Goal: Task Accomplishment & Management: Complete application form

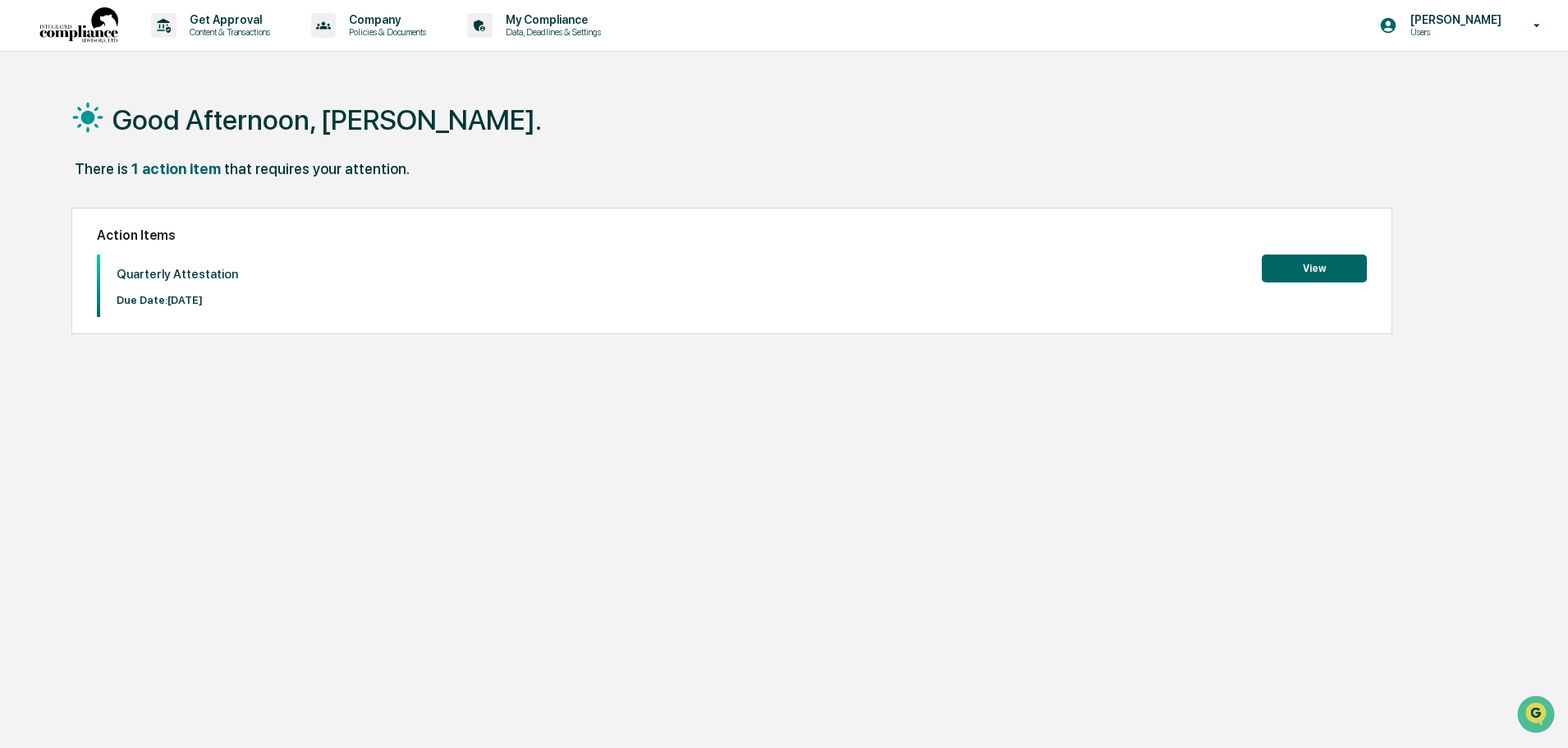
click at [1311, 266] on button "View" at bounding box center [1314, 268] width 105 height 28
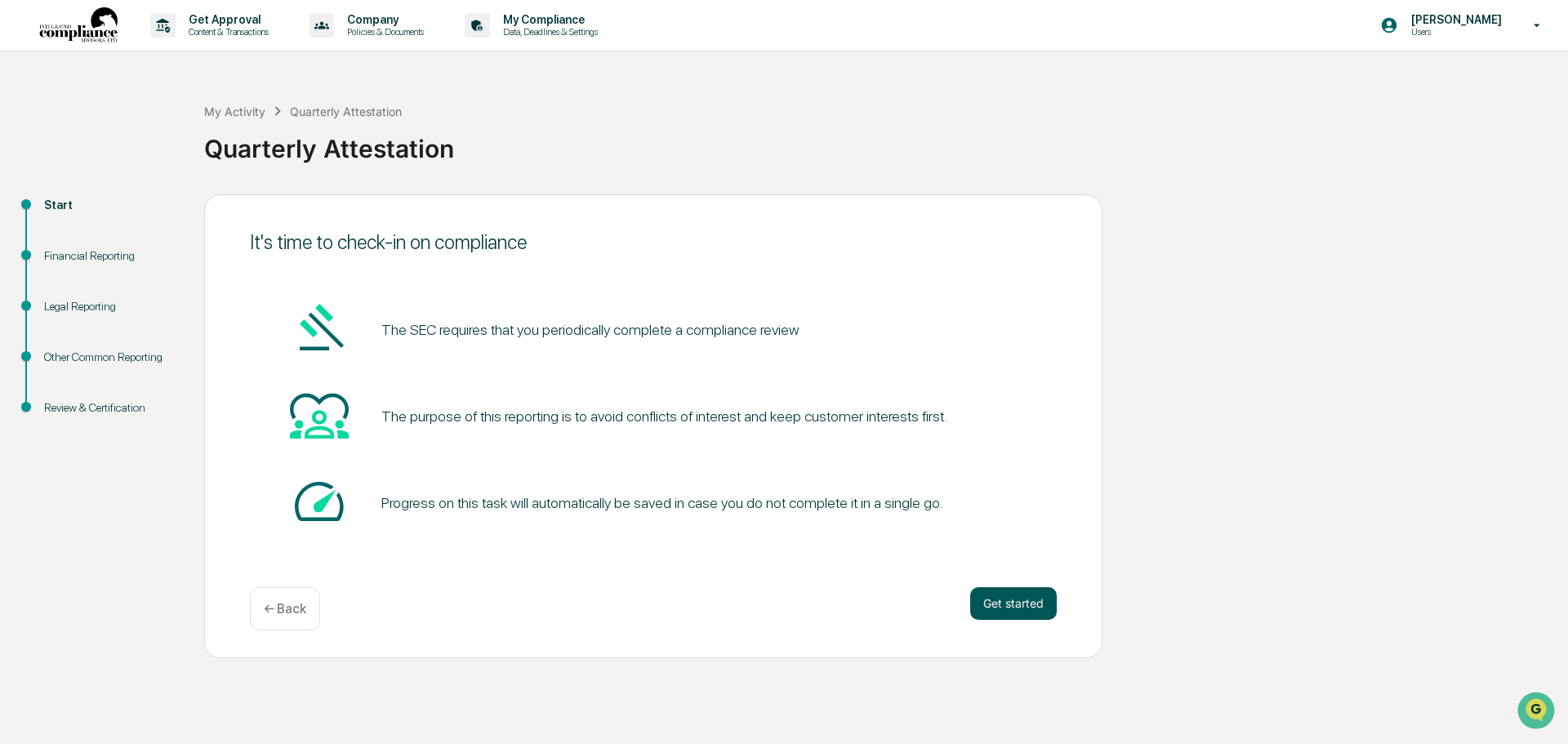
click at [994, 597] on button "Get started" at bounding box center [1013, 603] width 87 height 32
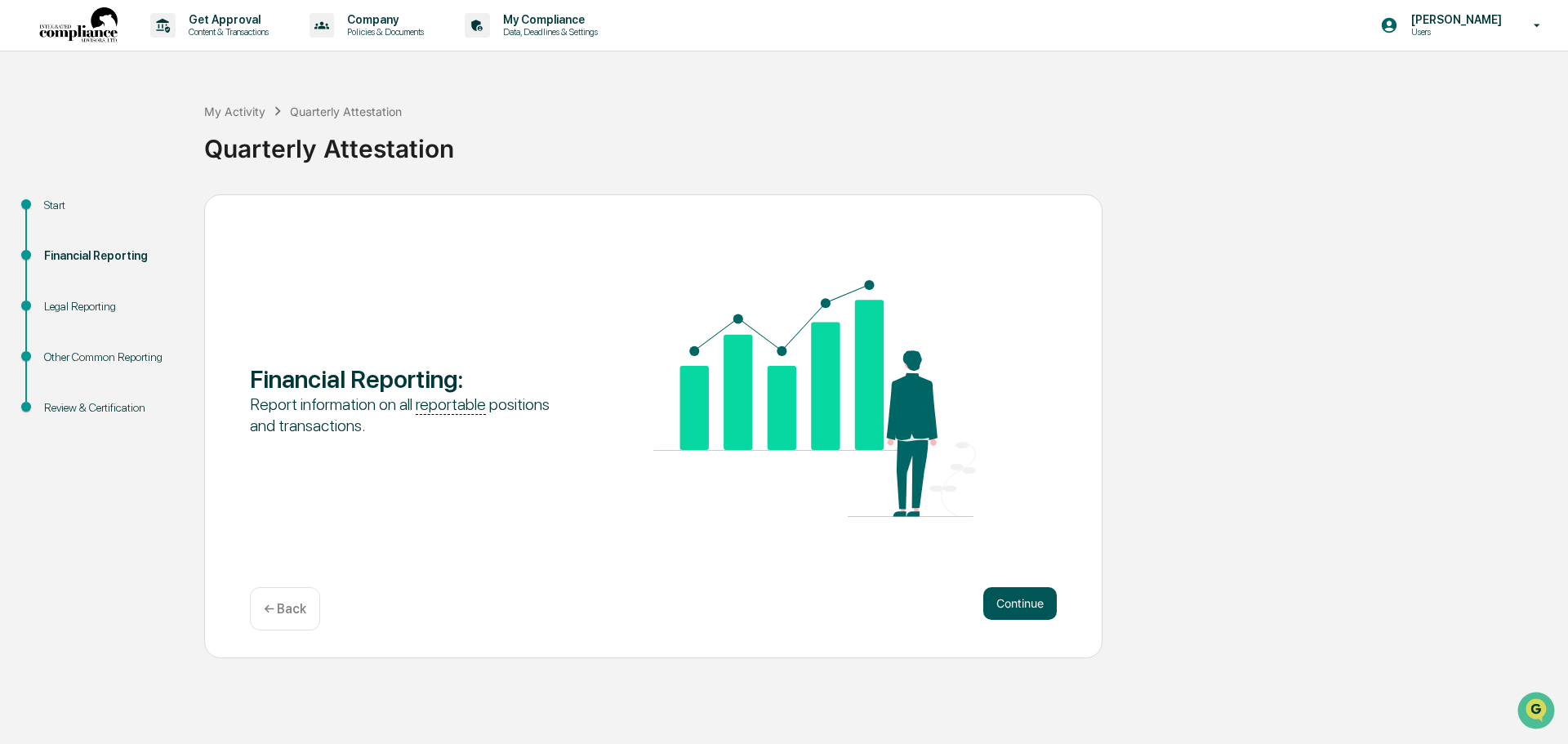
click at [1018, 589] on button "Continue" at bounding box center [1020, 603] width 73 height 32
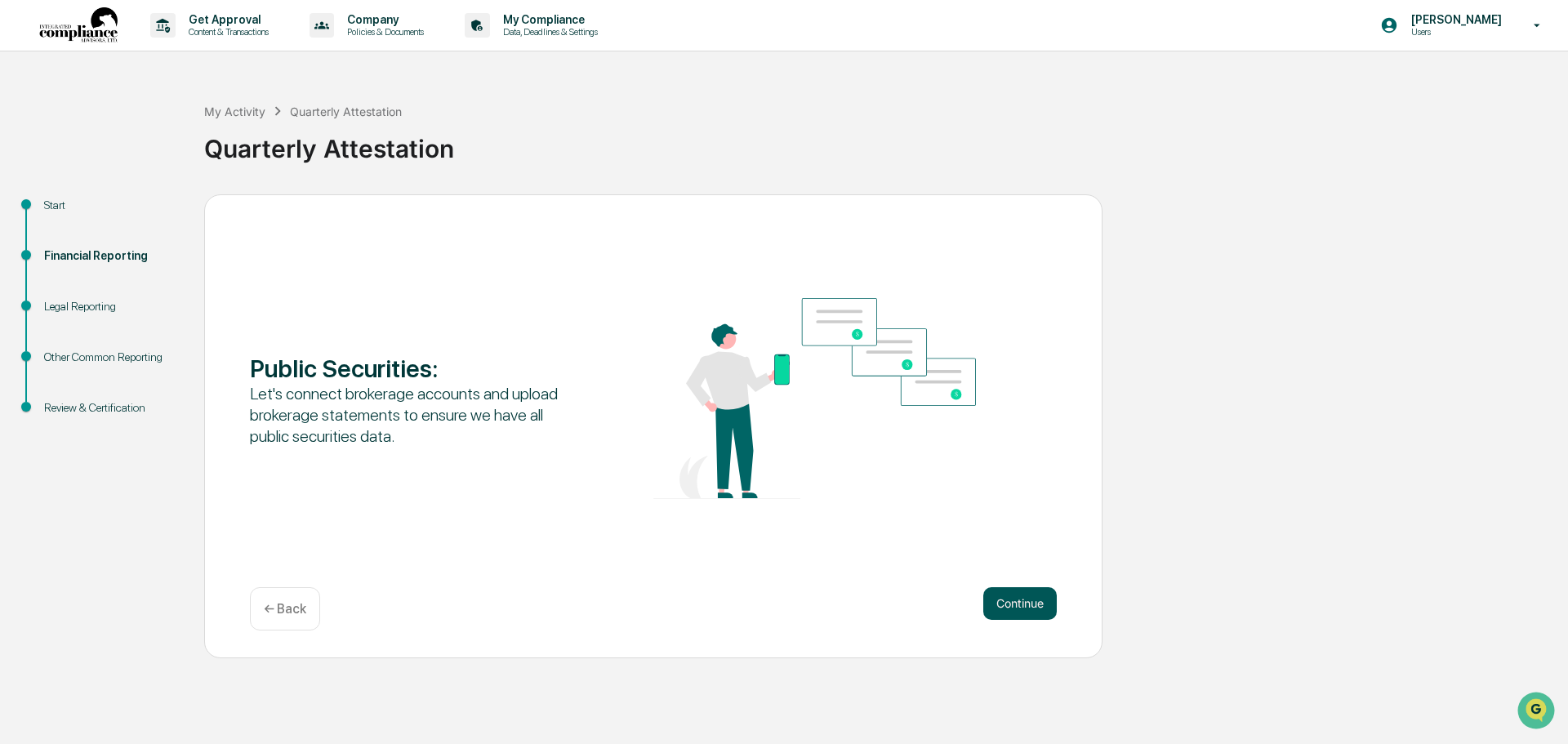
click at [1010, 597] on button "Continue" at bounding box center [1020, 603] width 73 height 32
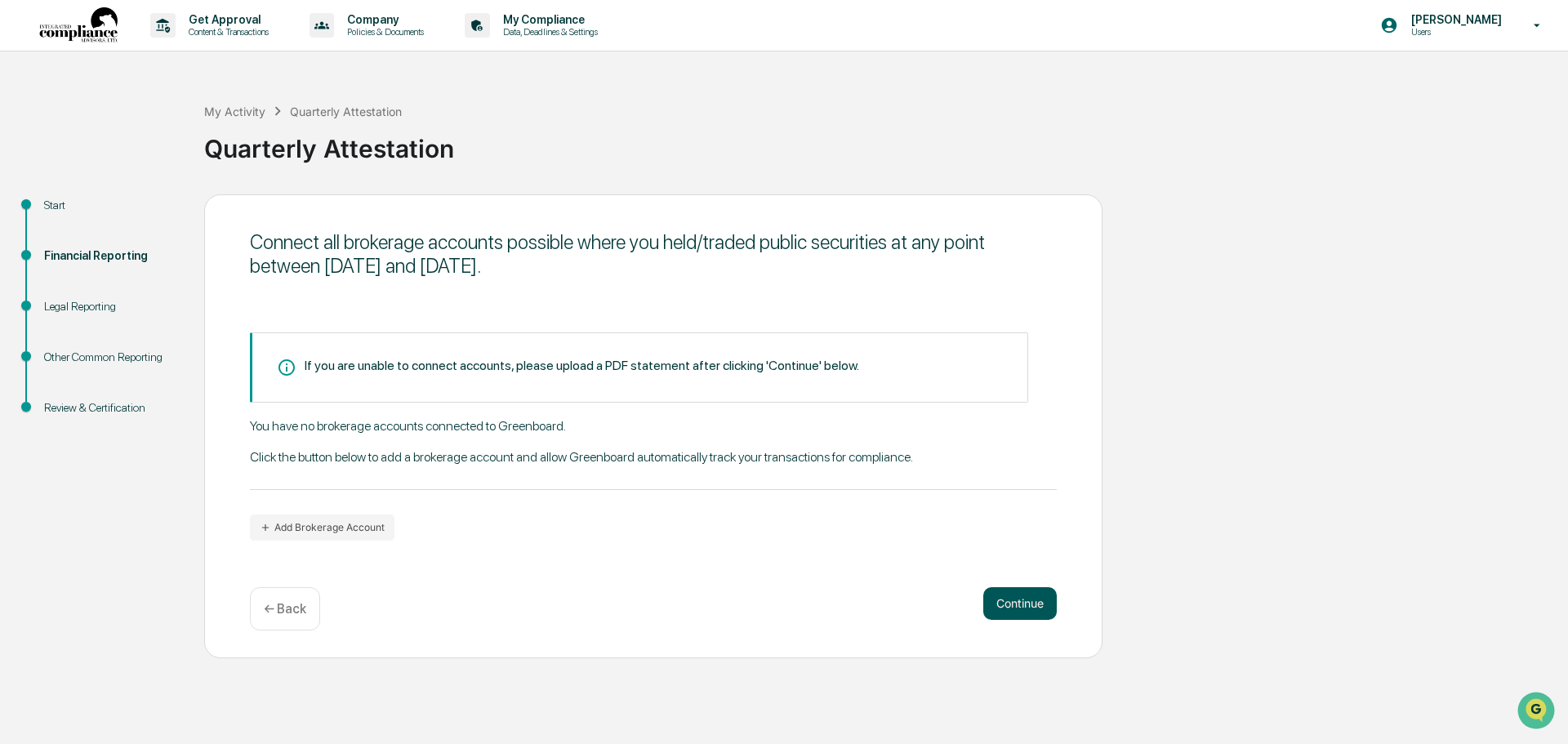
click at [1010, 597] on button "Continue" at bounding box center [1020, 603] width 73 height 32
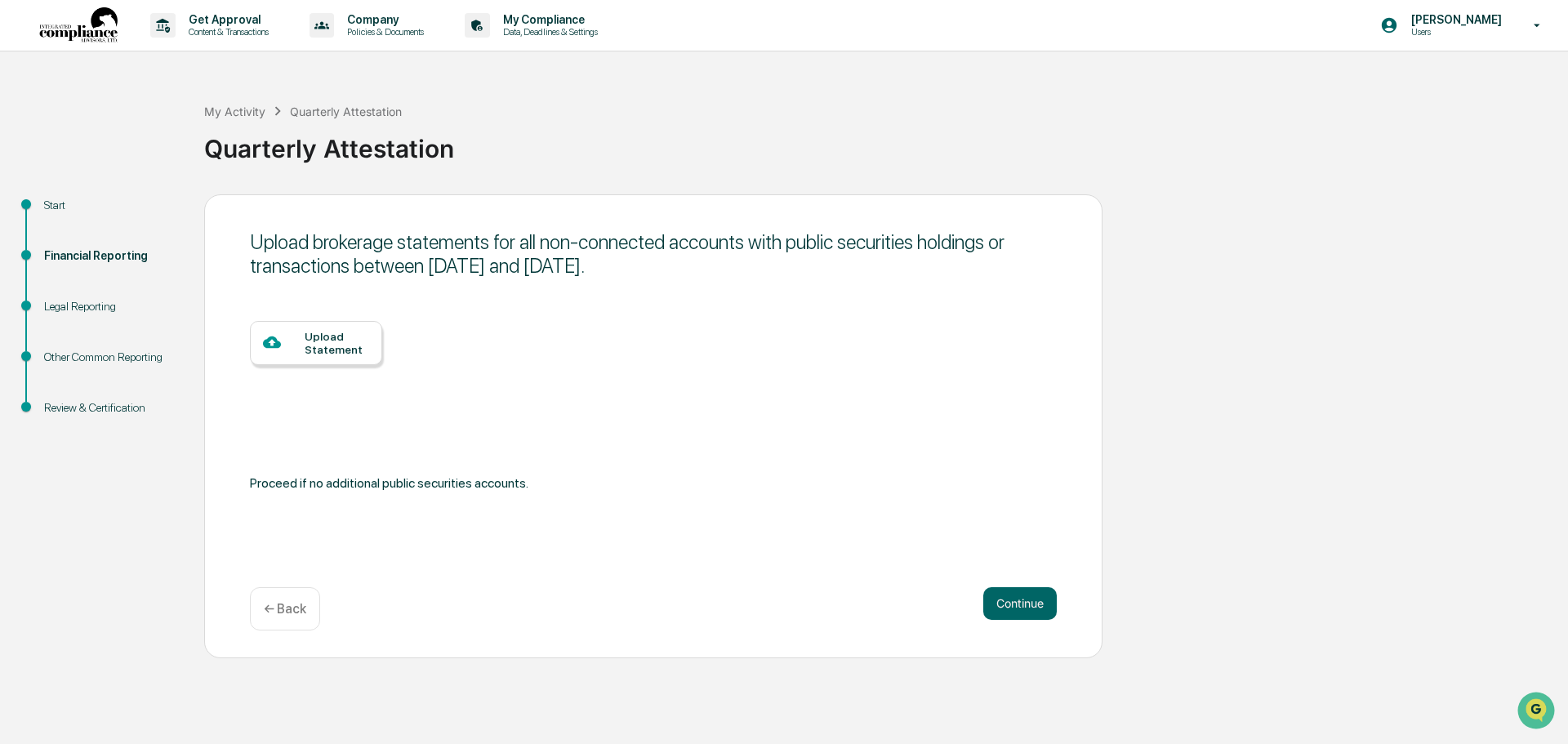
click at [284, 612] on p "← Back" at bounding box center [284, 609] width 43 height 15
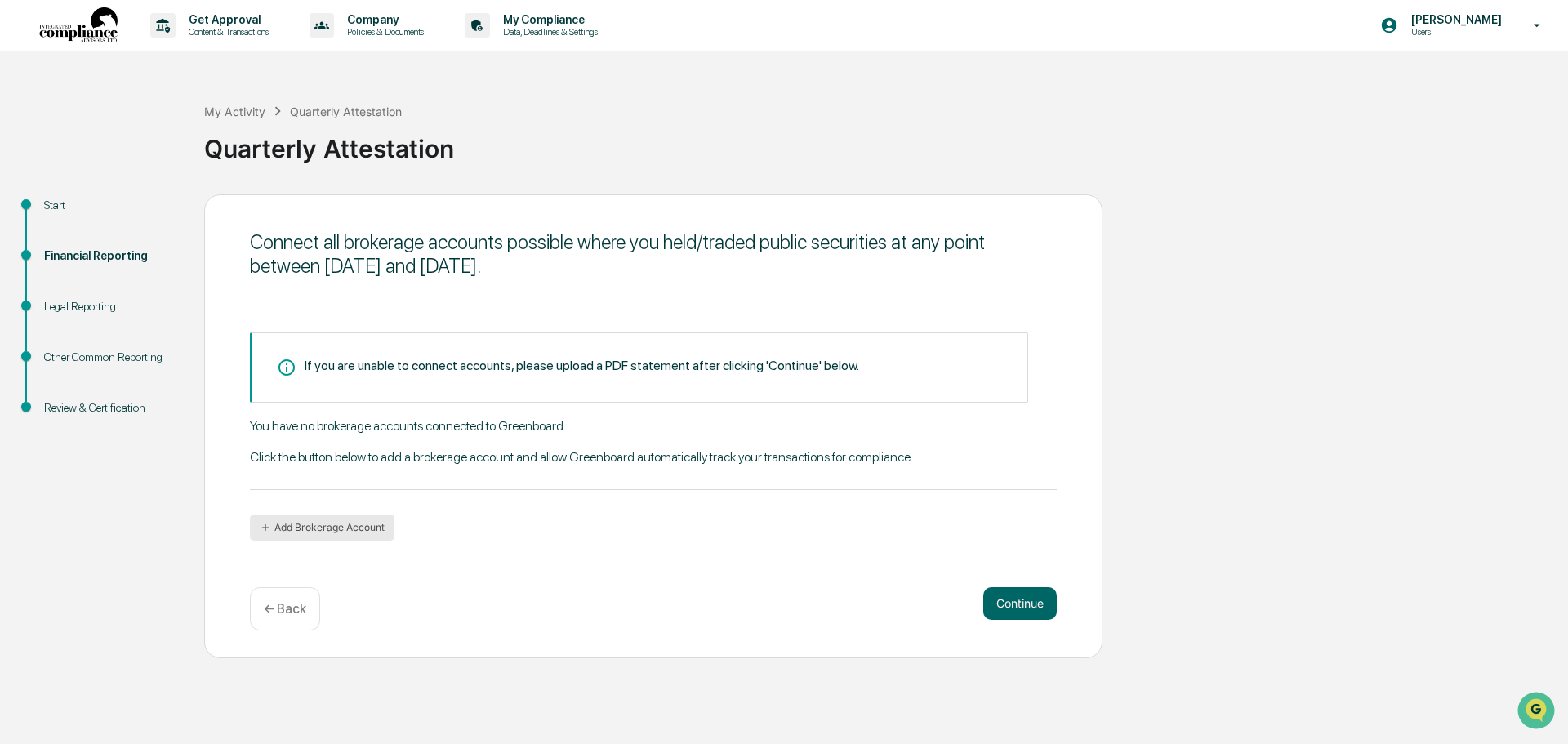
click at [334, 518] on button "Add Brokerage Account" at bounding box center [323, 527] width 145 height 26
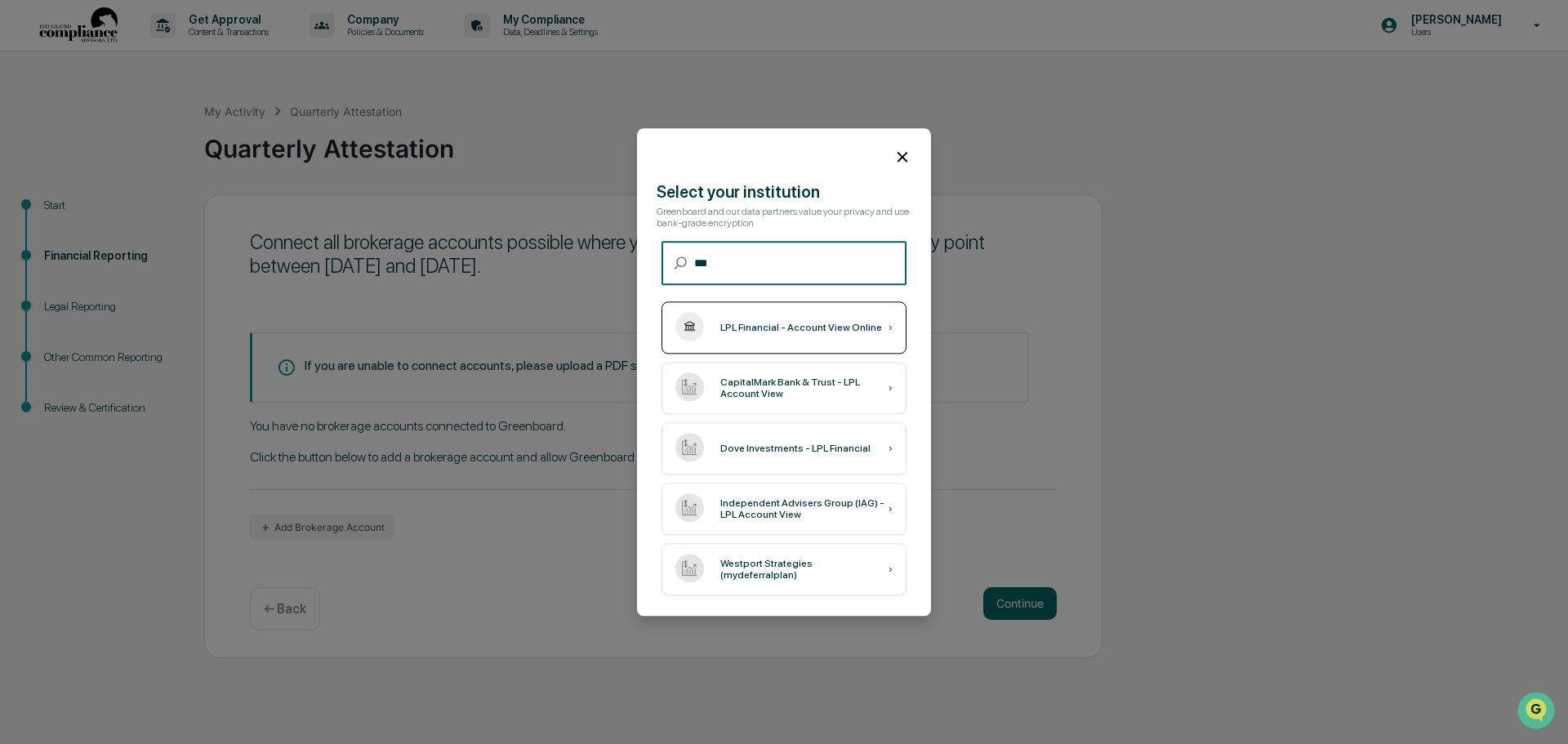
type input "***"
click at [820, 320] on div "LPL Financial - Account View Online ›" at bounding box center [784, 327] width 245 height 52
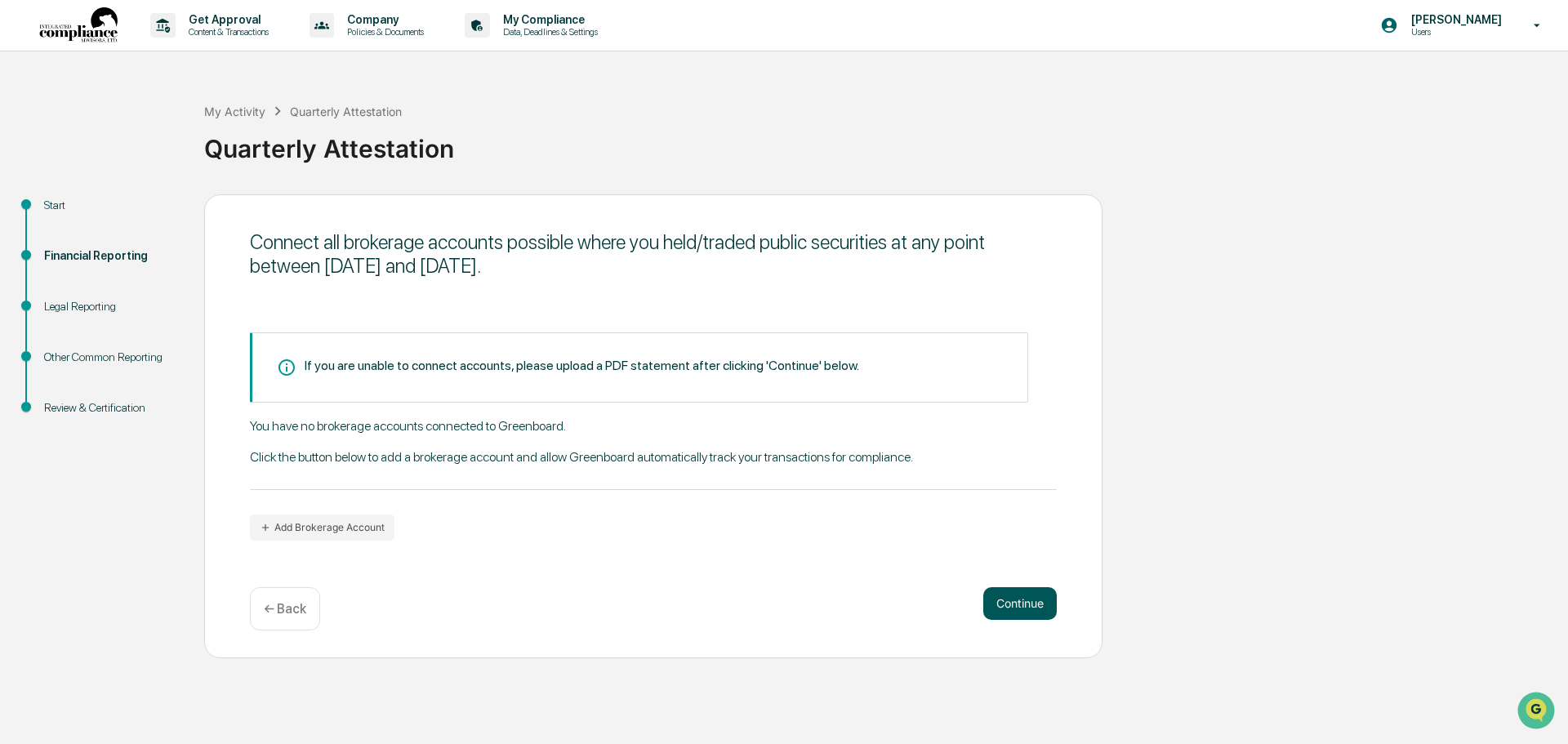
click at [1031, 603] on button "Continue" at bounding box center [1020, 603] width 73 height 32
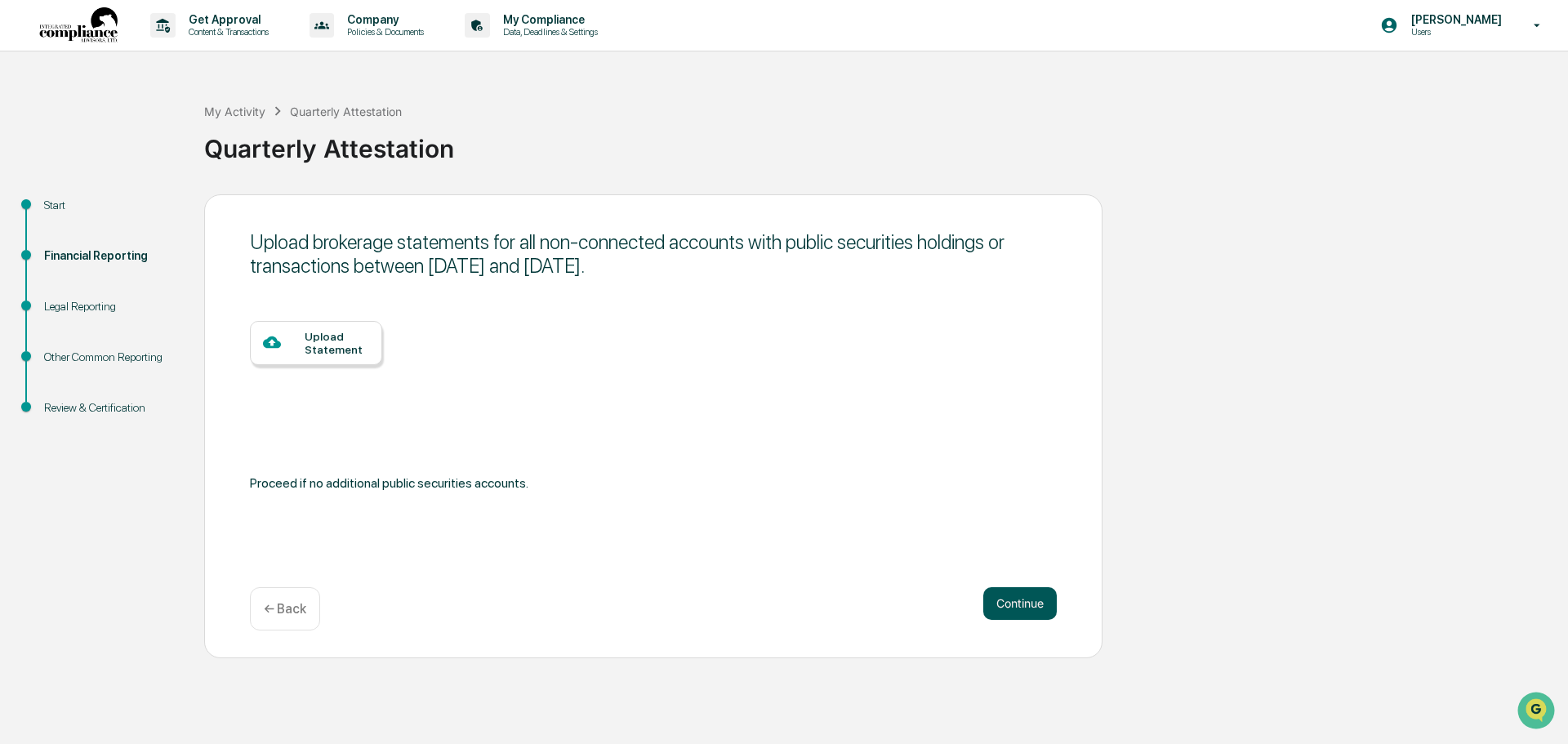
click at [1016, 605] on button "Continue" at bounding box center [1020, 603] width 73 height 32
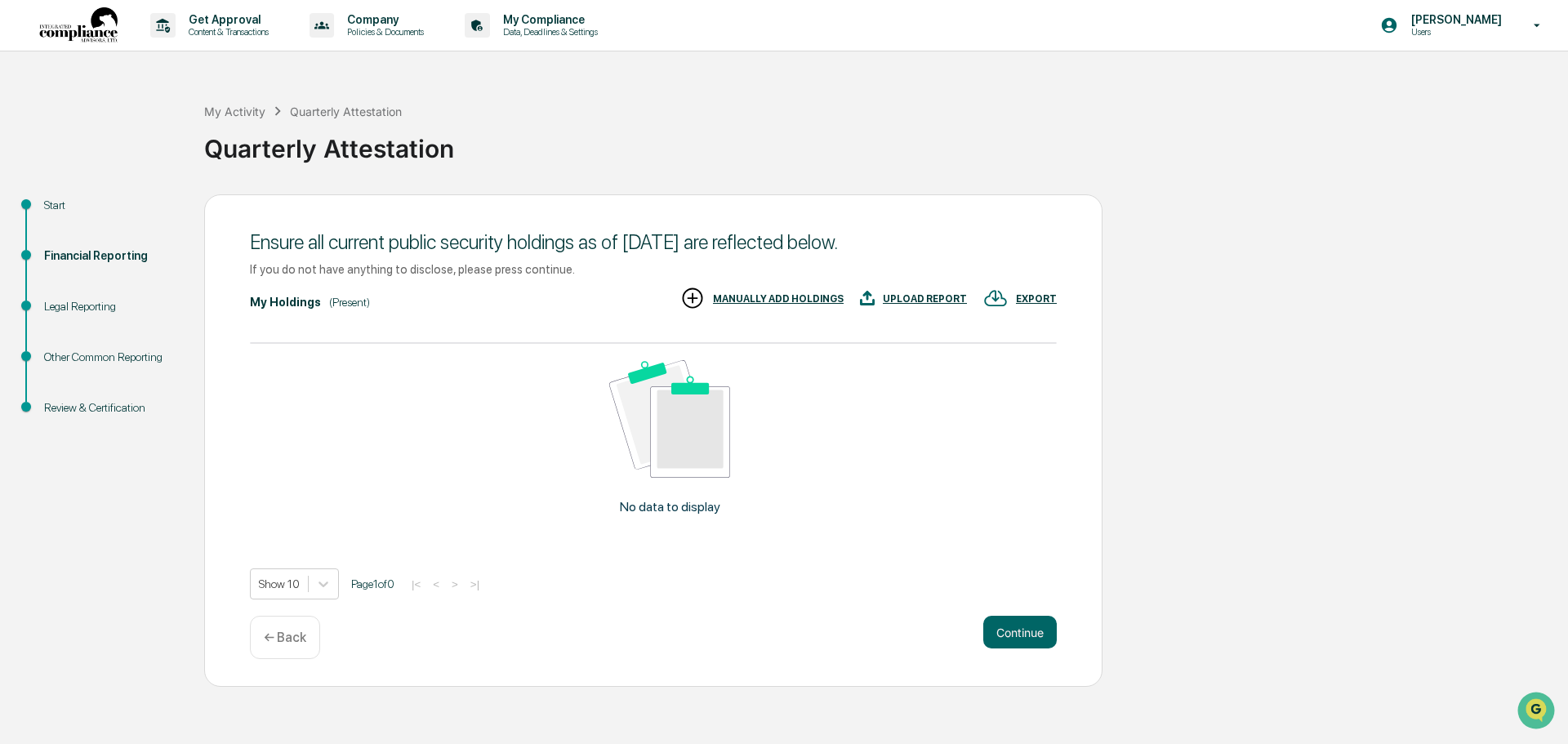
click at [1016, 605] on div "Ensure all current public security holdings as of [DATE] are reflected below. I…" at bounding box center [654, 441] width 898 height 493
click at [1017, 614] on div "Ensure all current public security holdings as of [DATE] are reflected below. I…" at bounding box center [654, 441] width 898 height 493
click at [1017, 631] on button "Continue" at bounding box center [1020, 632] width 73 height 32
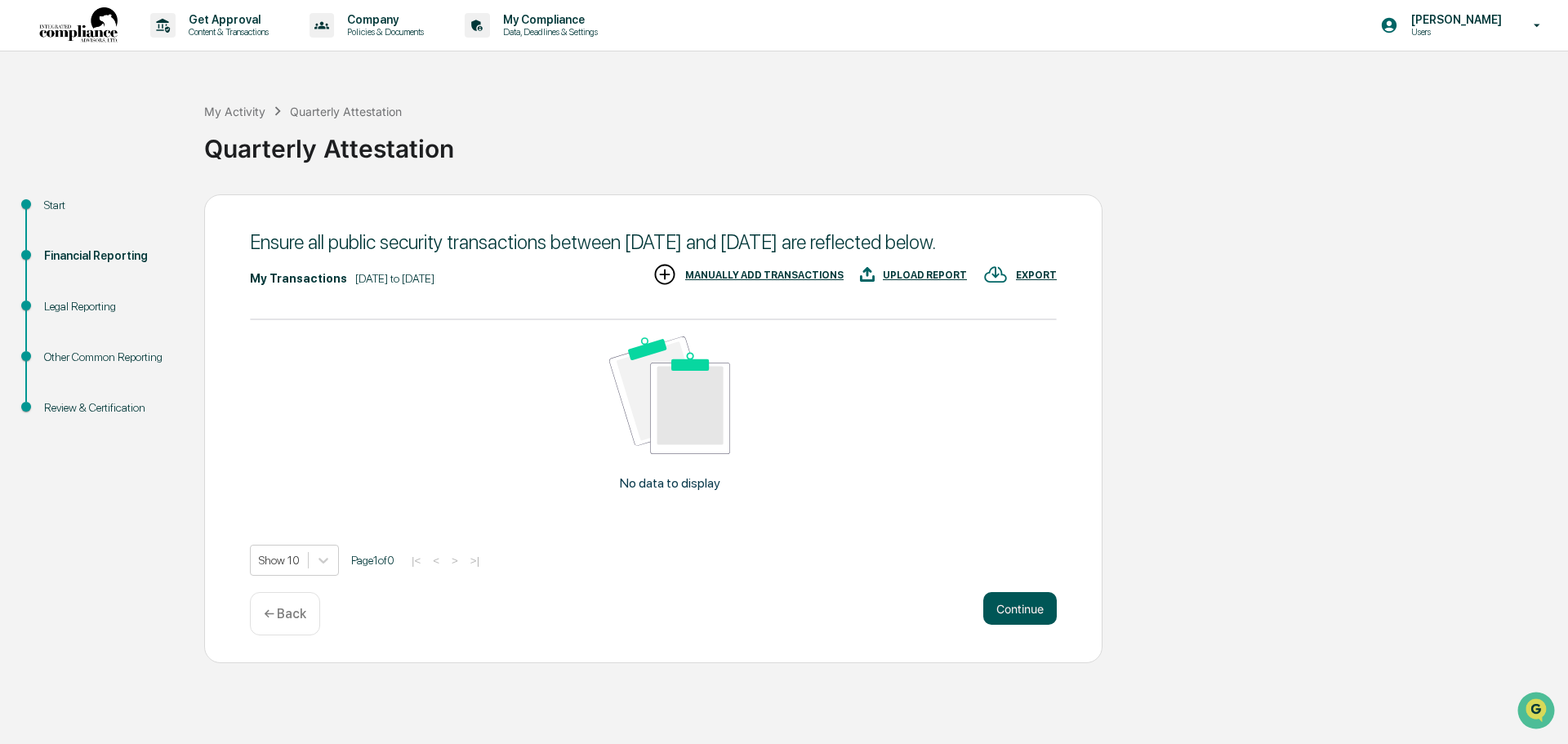
click at [1017, 625] on button "Continue" at bounding box center [1020, 608] width 73 height 32
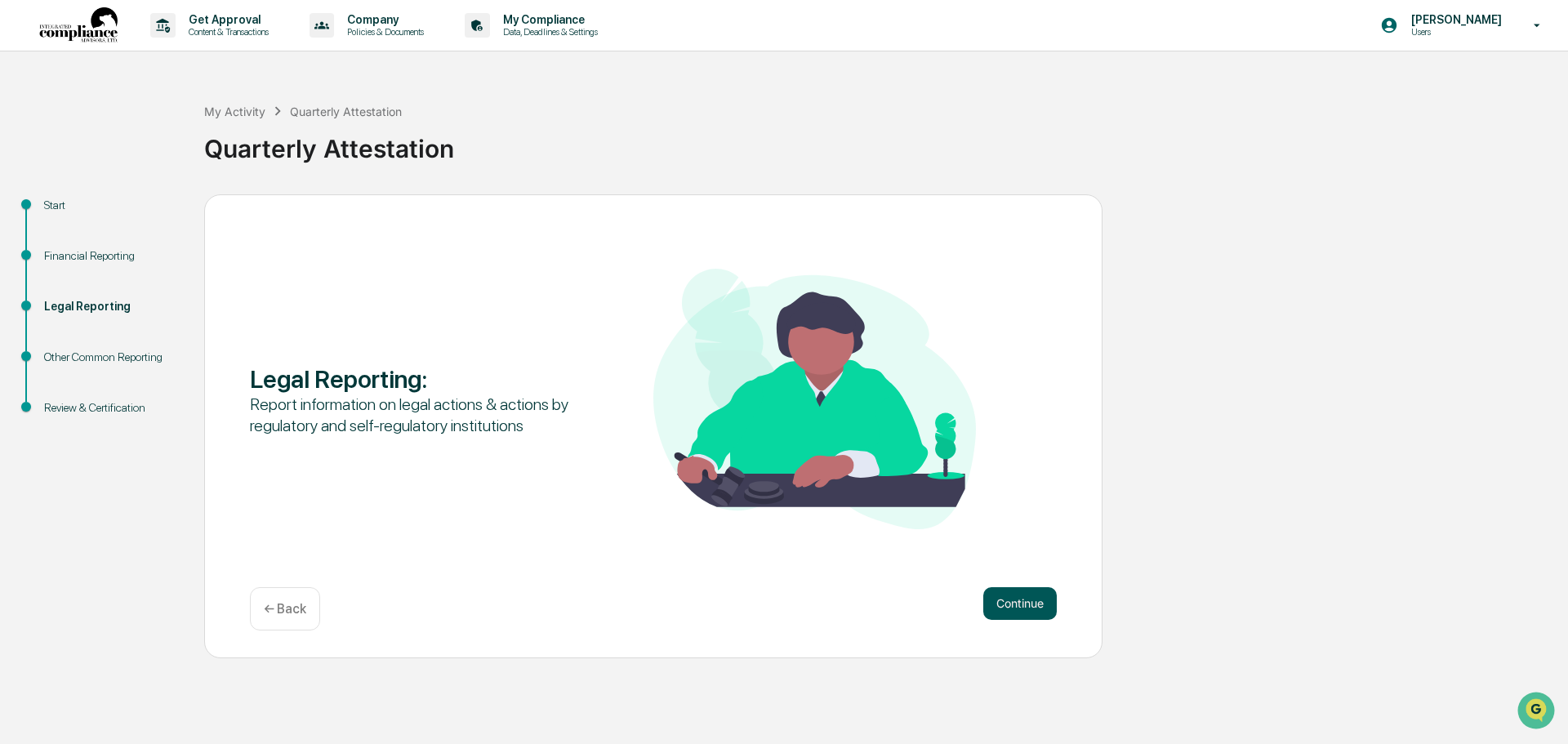
click at [1029, 597] on button "Continue" at bounding box center [1020, 603] width 73 height 32
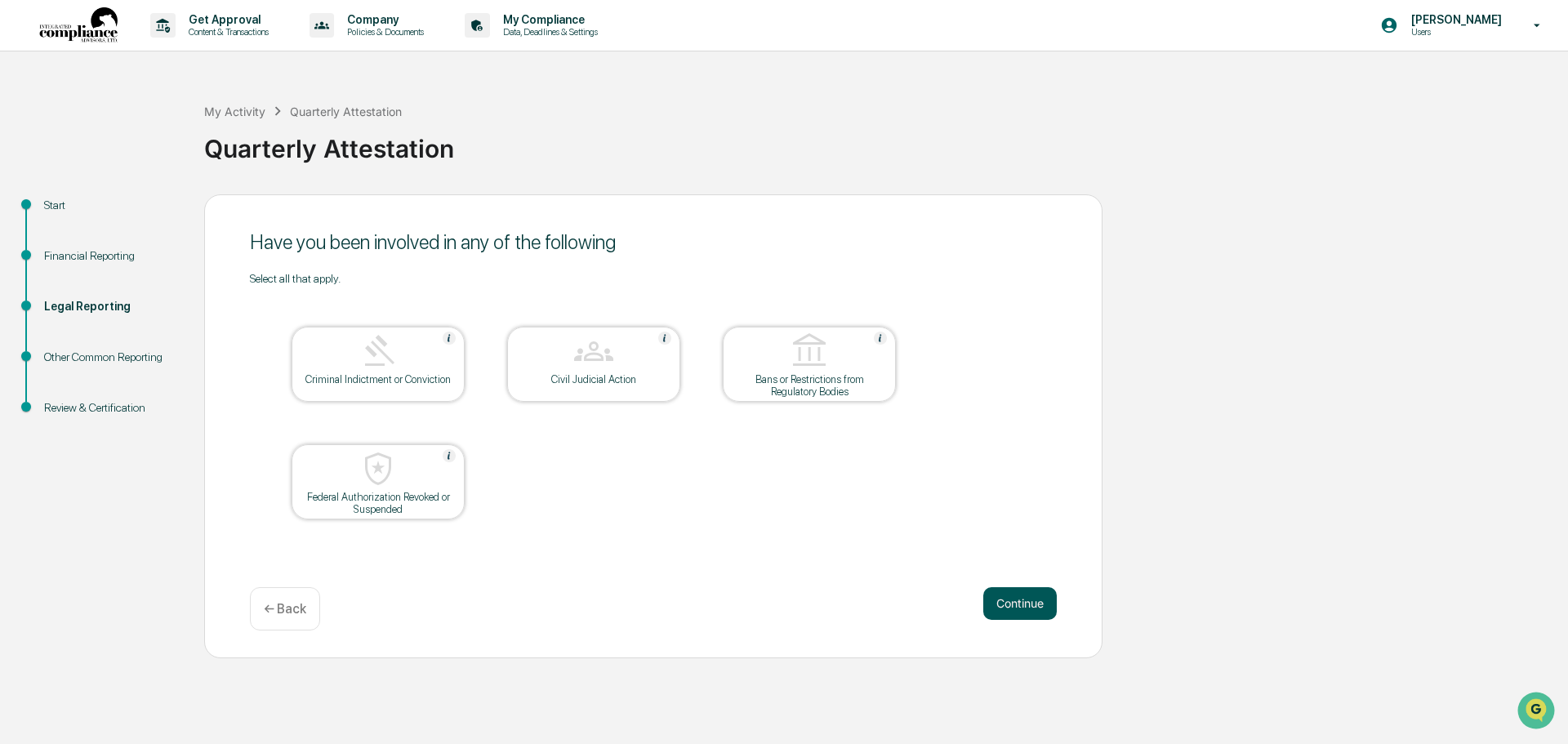
click at [1037, 609] on button "Continue" at bounding box center [1020, 603] width 73 height 32
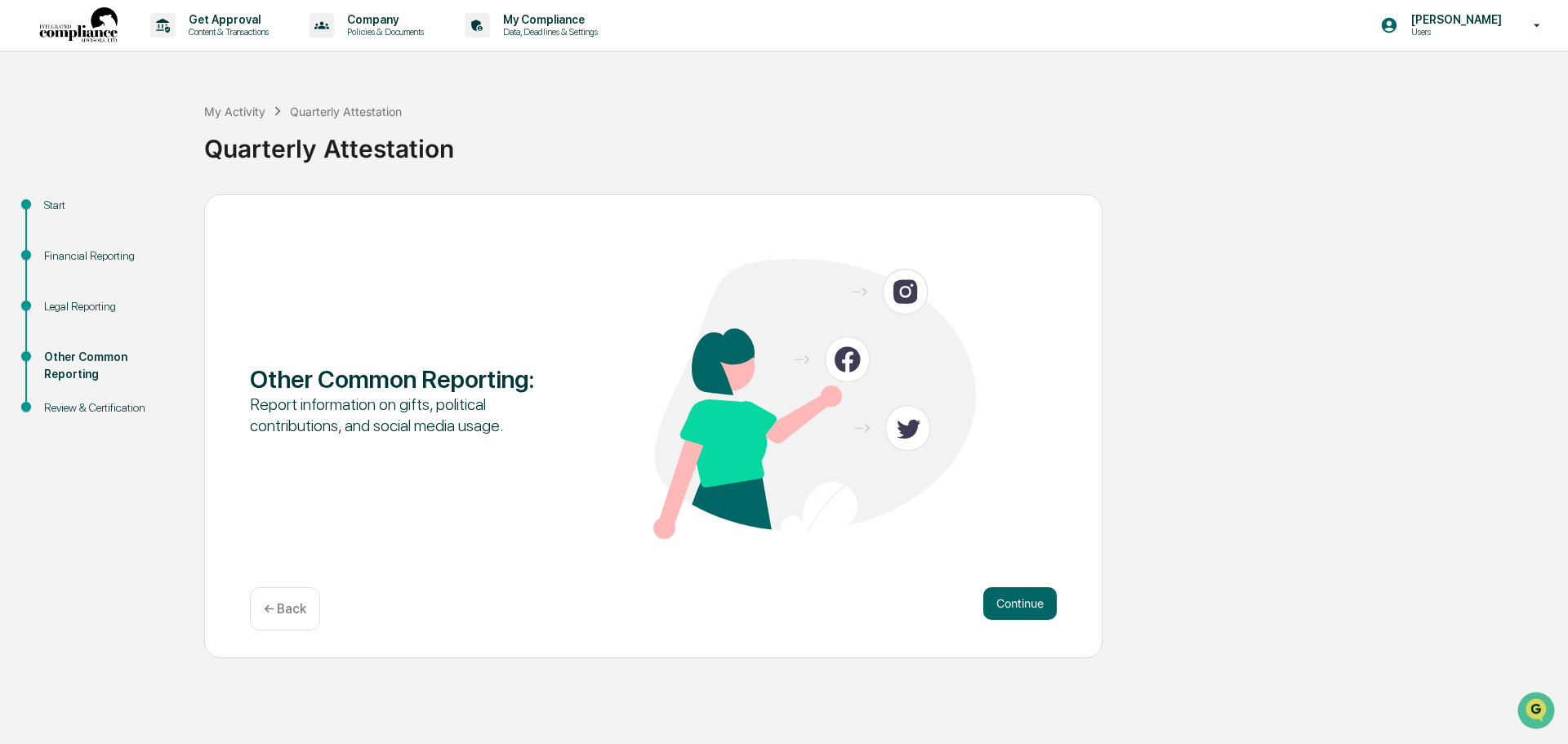
click at [1037, 609] on button "Continue" at bounding box center [1020, 603] width 73 height 32
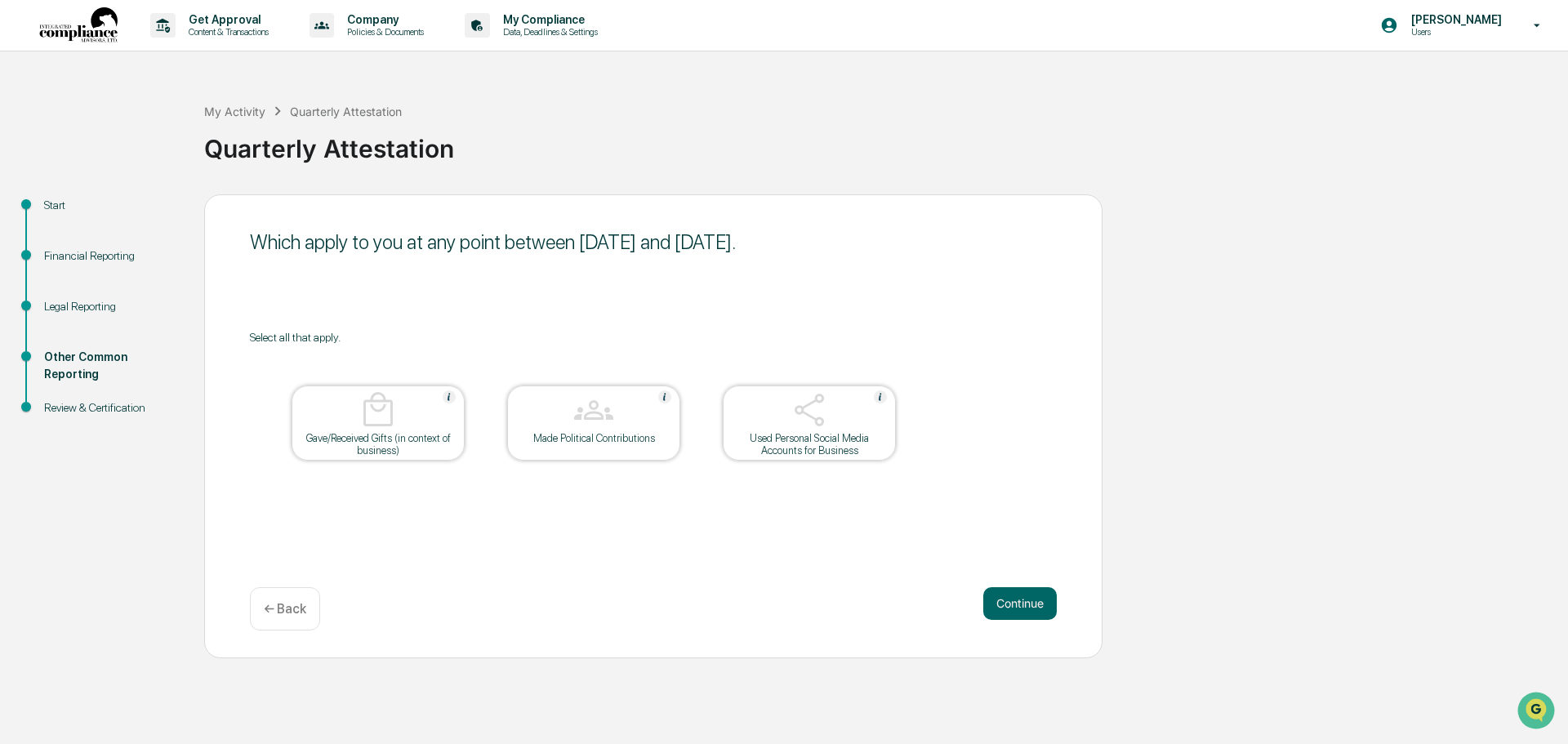
click at [1037, 609] on button "Continue" at bounding box center [1020, 603] width 73 height 32
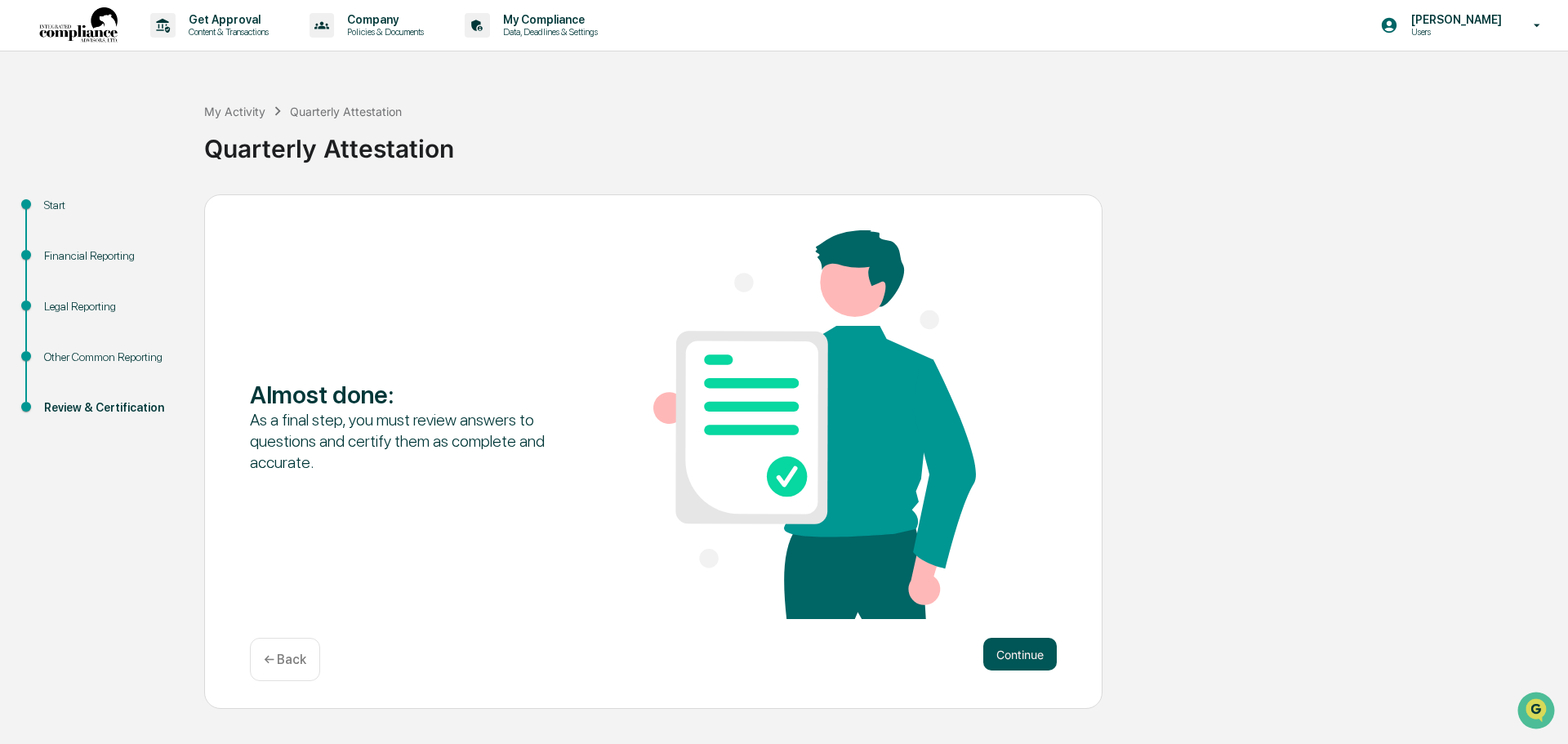
click at [1024, 650] on button "Continue" at bounding box center [1020, 654] width 73 height 32
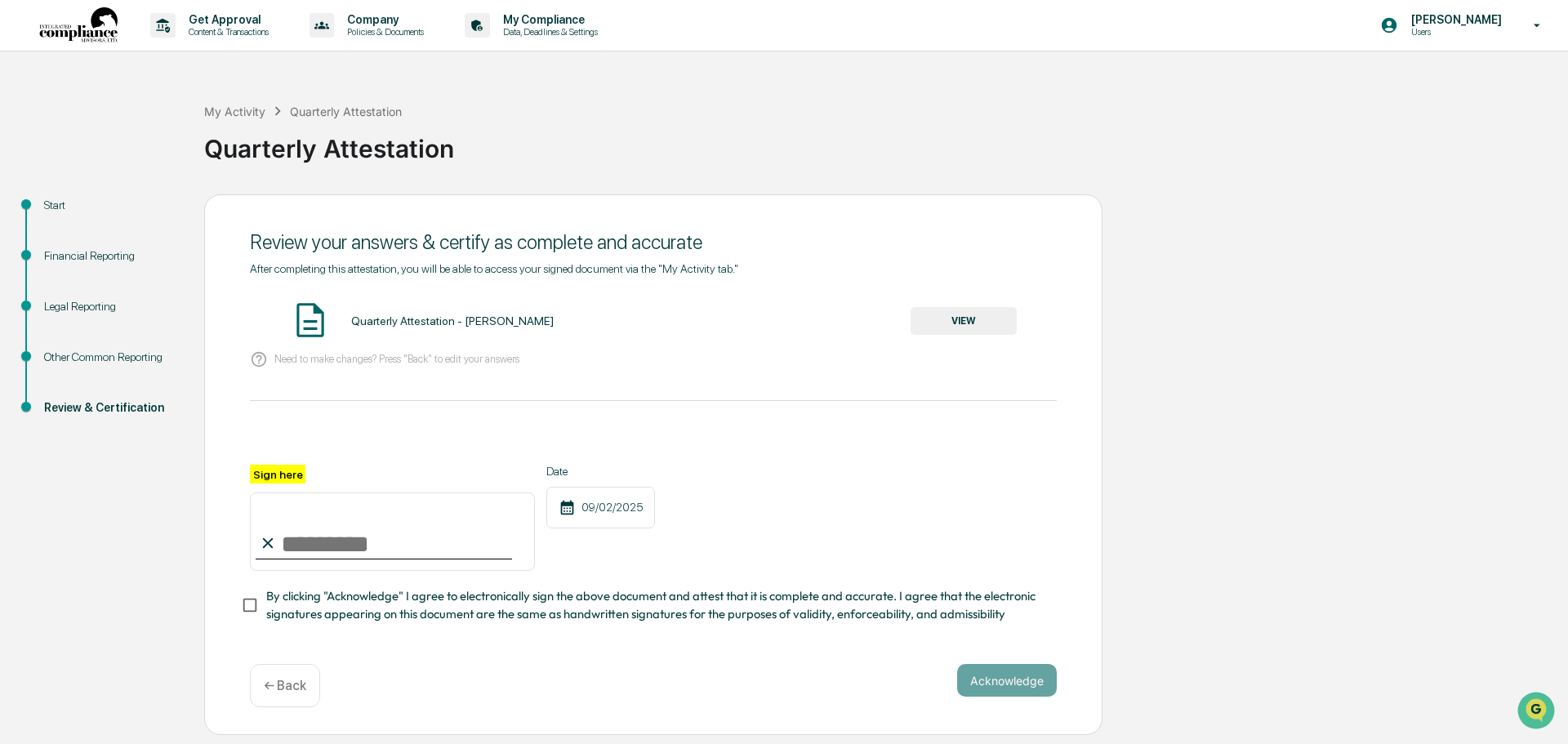
click at [327, 543] on input "Sign here" at bounding box center [393, 532] width 285 height 78
type input "**********"
click at [953, 319] on button "VIEW" at bounding box center [964, 321] width 107 height 28
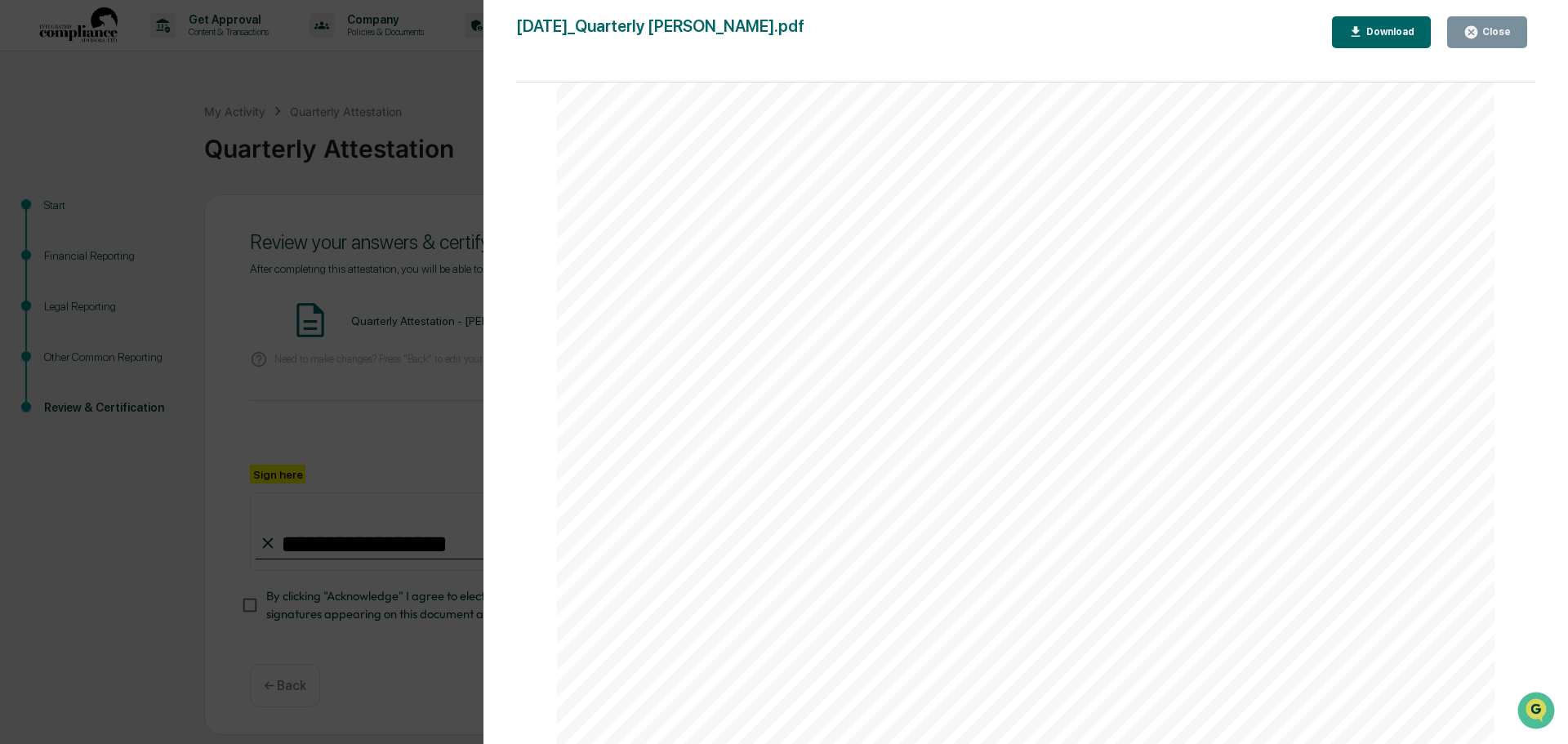
scroll to position [3351, 0]
click at [1489, 33] on div "Close" at bounding box center [1495, 31] width 31 height 11
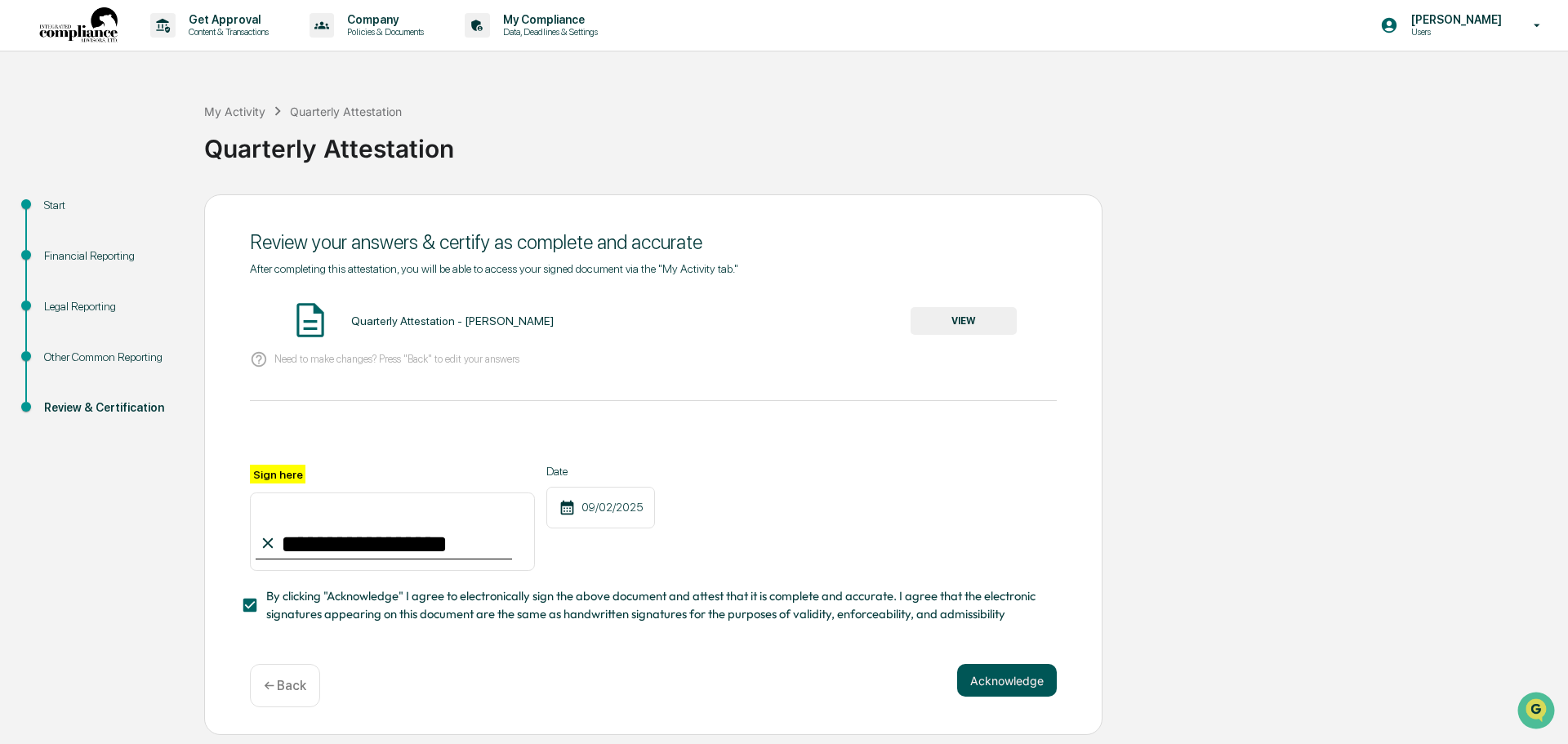
click at [1026, 688] on button "Acknowledge" at bounding box center [1007, 680] width 100 height 32
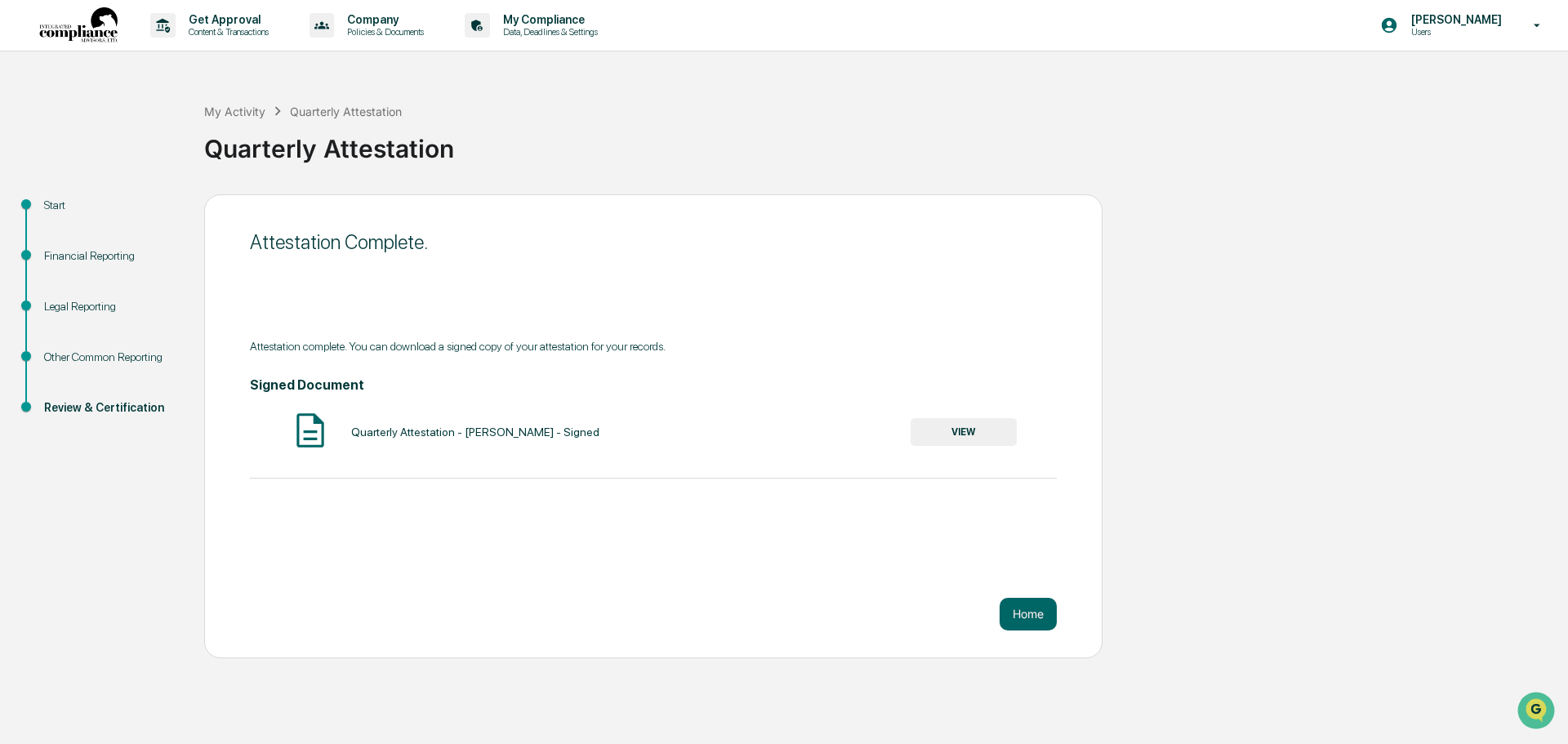
click at [984, 433] on button "VIEW" at bounding box center [964, 432] width 107 height 28
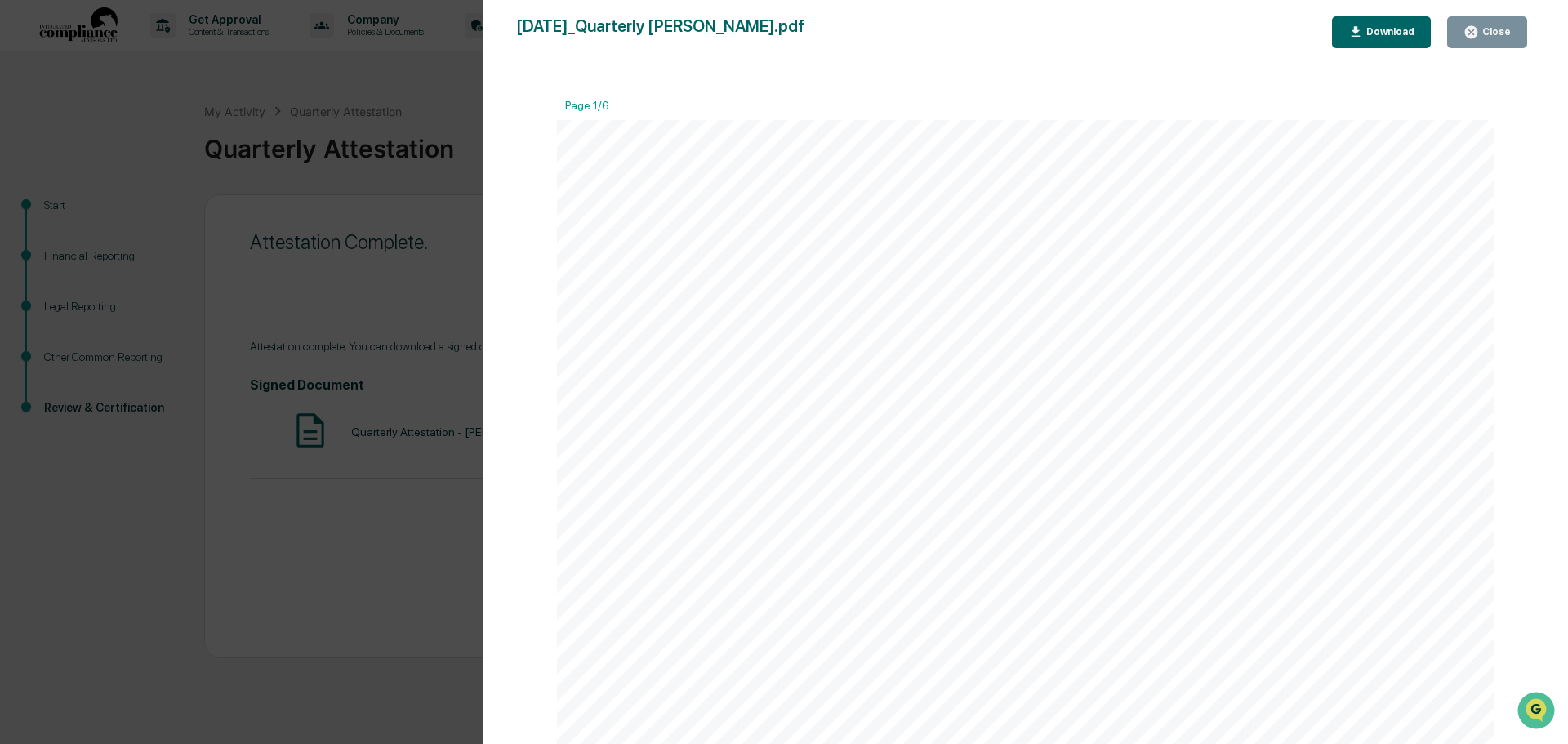
click at [1393, 34] on div "Download" at bounding box center [1389, 31] width 51 height 11
click at [1480, 43] on button "Close" at bounding box center [1487, 31] width 80 height 31
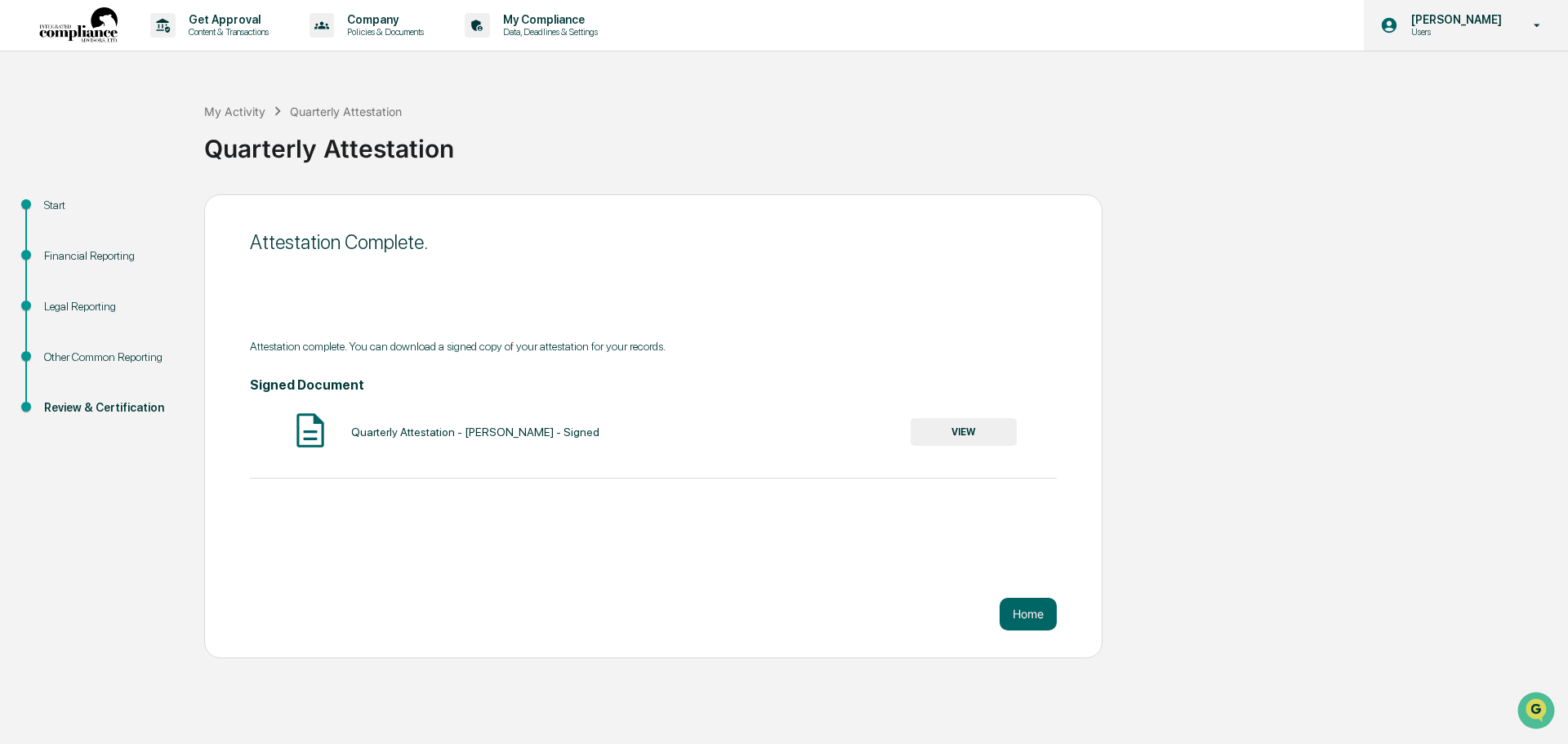
click at [1431, 21] on p "[PERSON_NAME]" at bounding box center [1455, 20] width 112 height 13
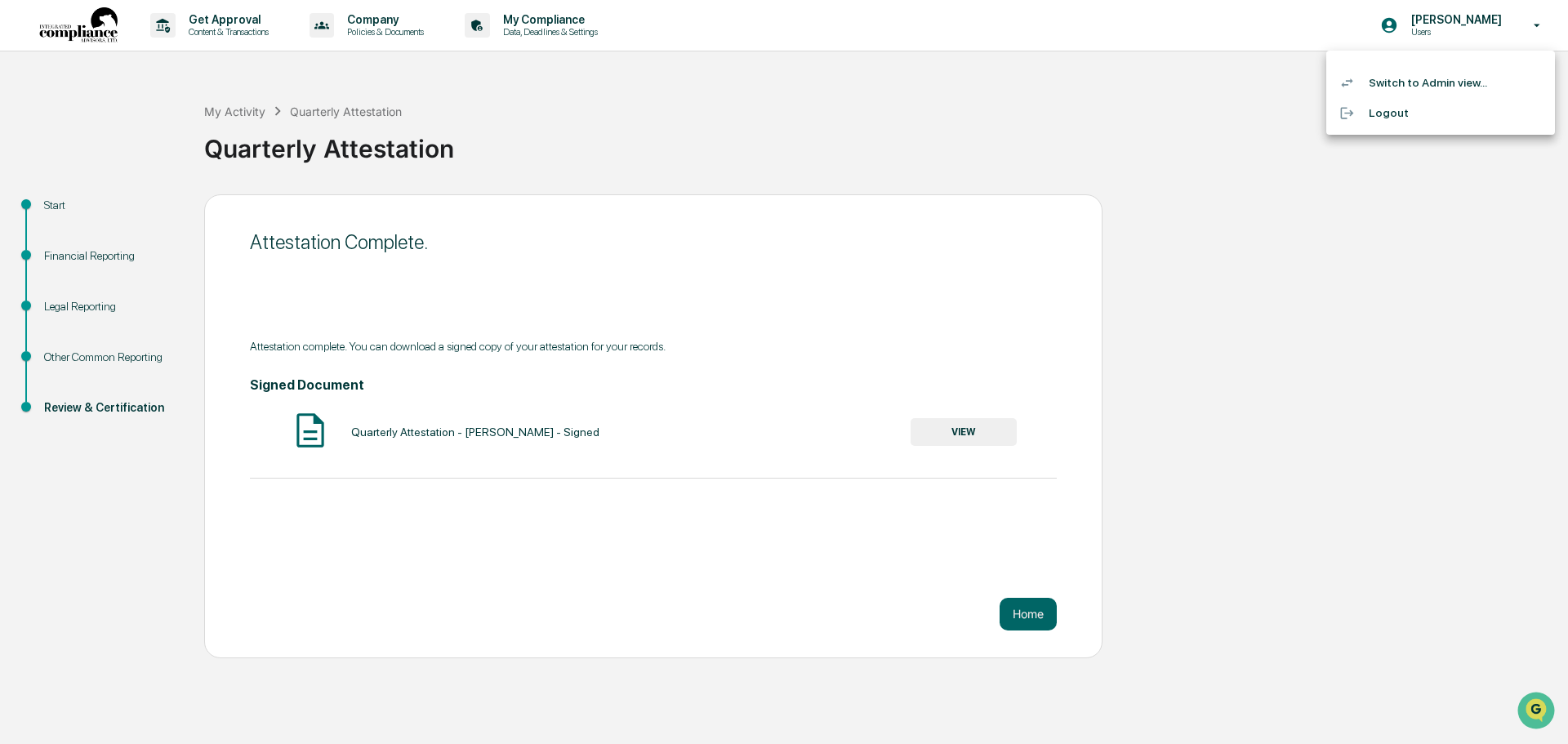
click at [1385, 104] on li "Logout" at bounding box center [1441, 113] width 228 height 30
